Goal: Navigation & Orientation: Find specific page/section

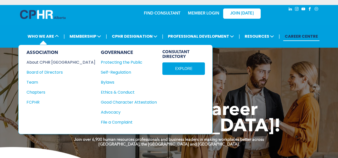
click at [50, 65] on div "About CPHR [GEOGRAPHIC_DATA]" at bounding box center [58, 62] width 62 height 6
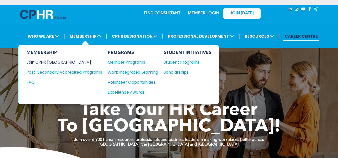
click at [54, 63] on div "Join CPHR [GEOGRAPHIC_DATA]" at bounding box center [60, 62] width 68 height 6
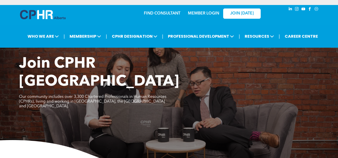
click at [202, 15] on link "MEMBER LOGIN" at bounding box center [203, 14] width 31 height 4
